Goal: Task Accomplishment & Management: Manage account settings

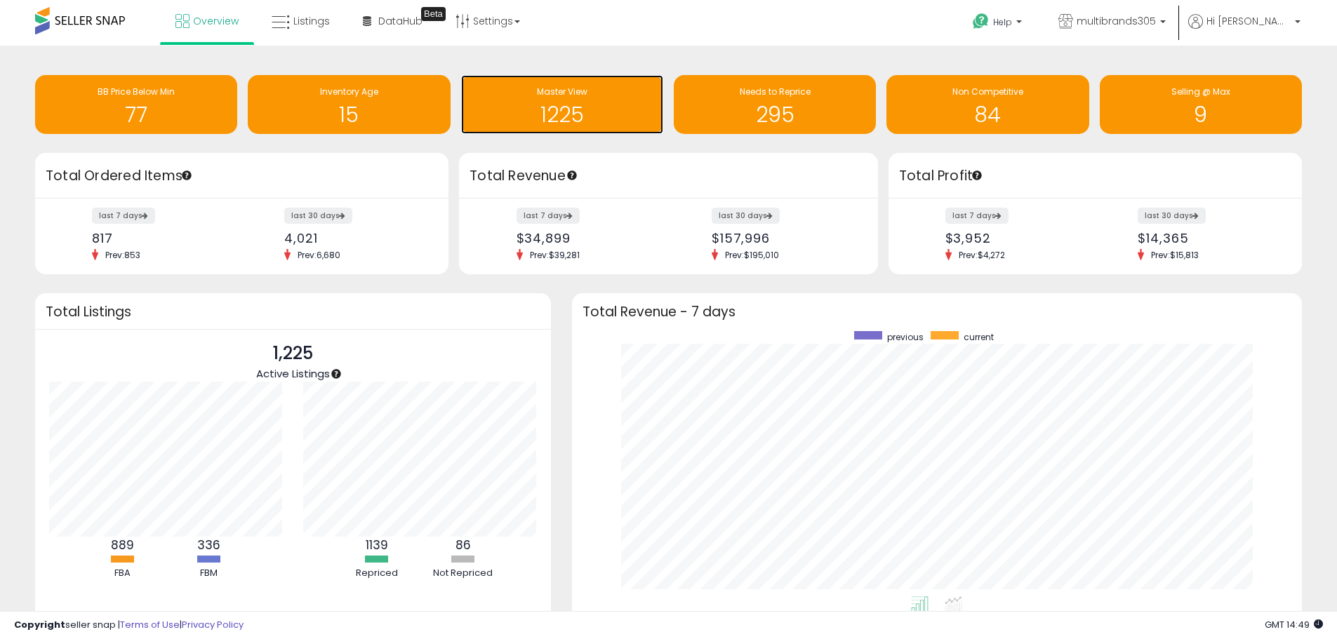
click at [585, 109] on h1 "1225" at bounding box center [562, 114] width 188 height 23
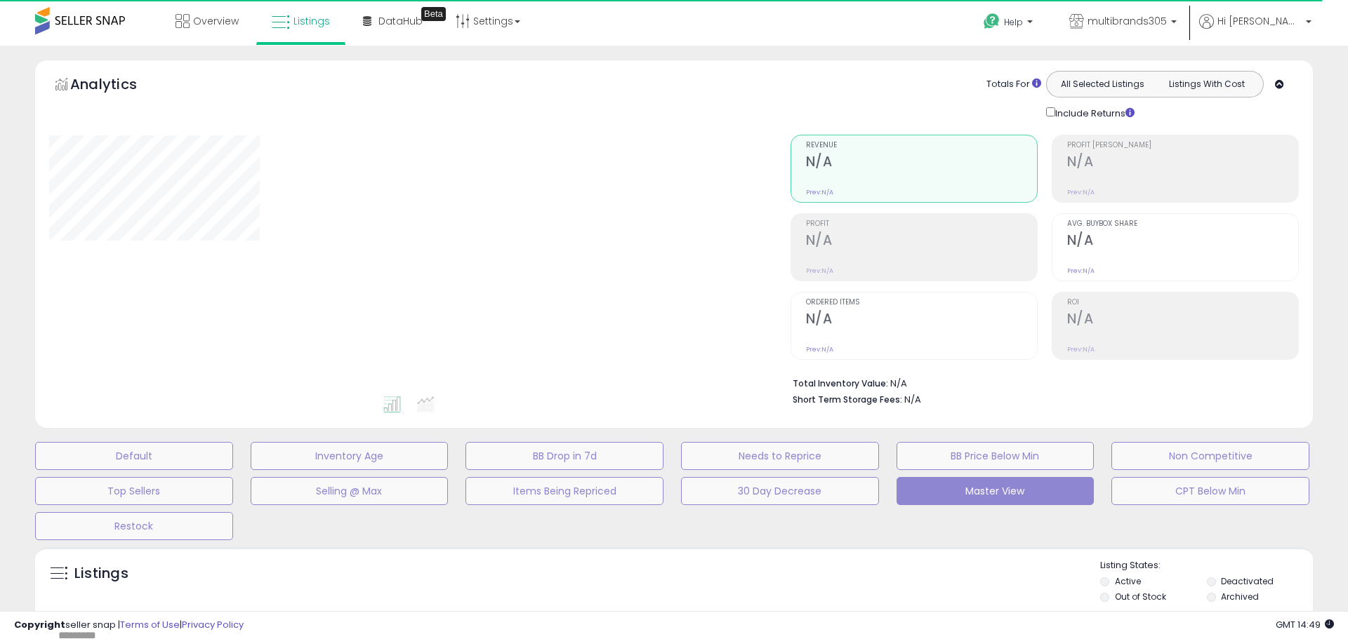
select select "**"
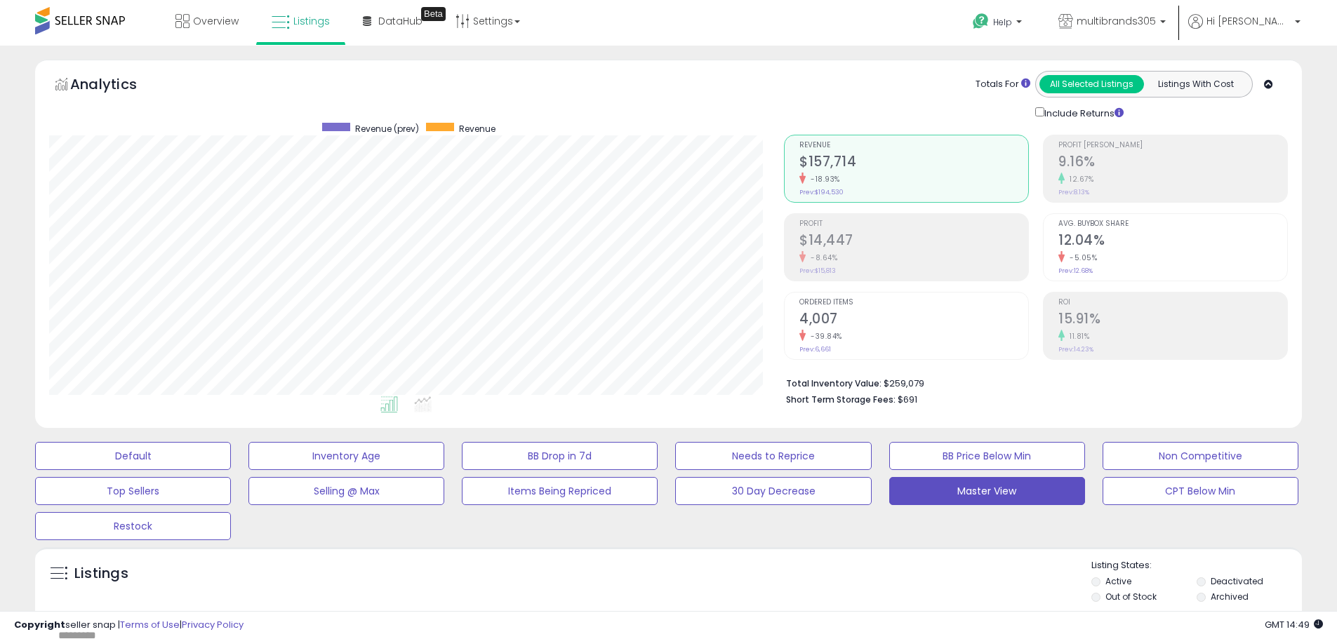
scroll to position [288, 735]
click at [487, 25] on link "Settings" at bounding box center [488, 21] width 86 height 42
click at [500, 69] on link "Store settings" at bounding box center [489, 71] width 63 height 13
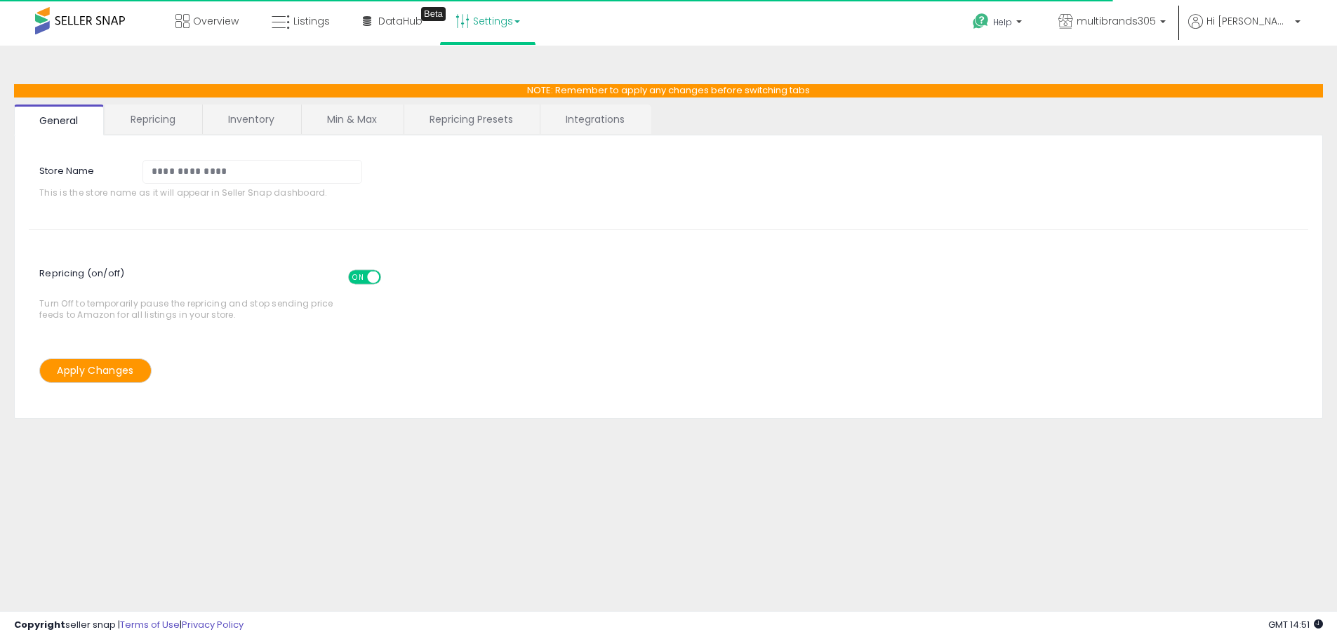
click at [561, 124] on link "Integrations" at bounding box center [595, 119] width 110 height 29
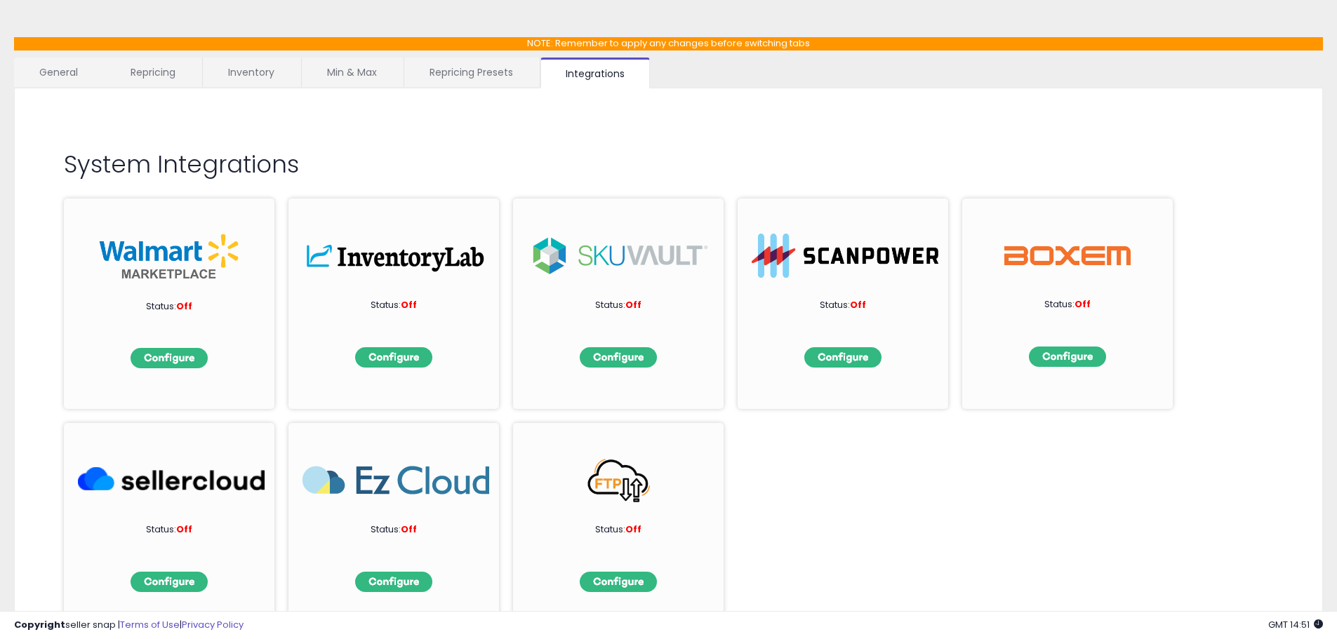
scroll to position [126, 0]
